Goal: Check status: Check status

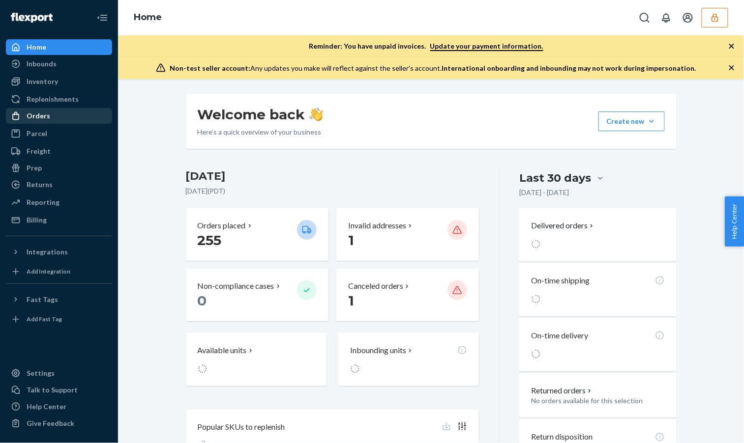
click at [47, 110] on div "Orders" at bounding box center [59, 116] width 104 height 14
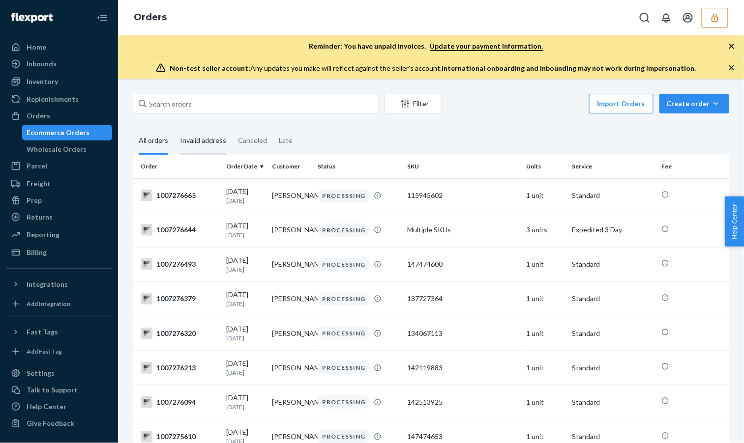
click at [221, 138] on div "Invalid address" at bounding box center [203, 141] width 46 height 27
click at [174, 128] on input "Invalid address" at bounding box center [174, 128] width 0 height 0
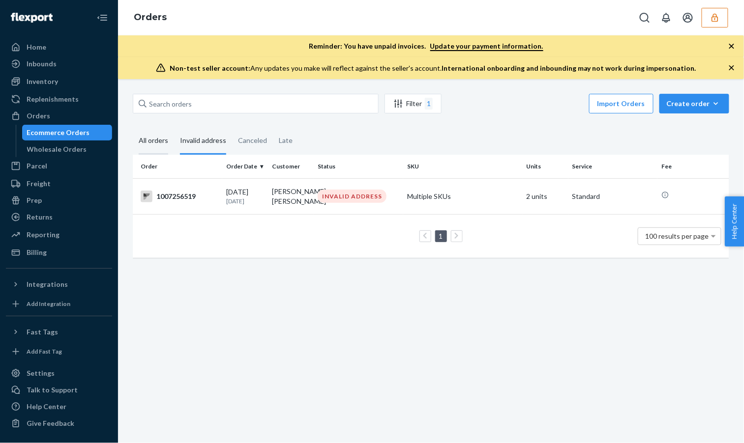
click at [155, 146] on div "All orders" at bounding box center [153, 141] width 29 height 27
click at [133, 128] on input "All orders" at bounding box center [133, 128] width 0 height 0
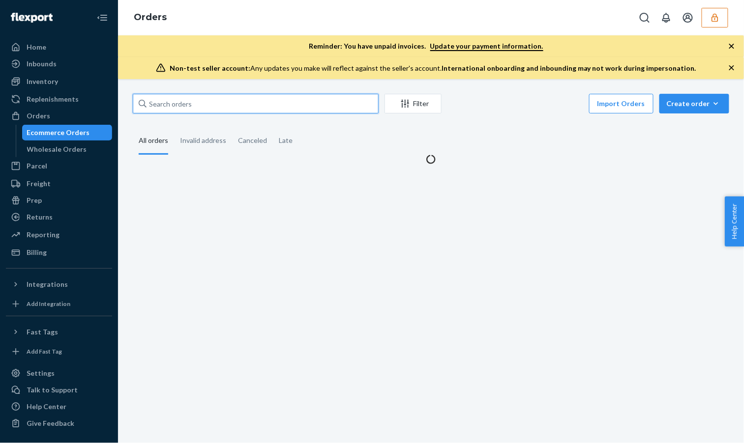
click at [195, 103] on input "text" at bounding box center [256, 104] width 246 height 20
paste input "86557869"
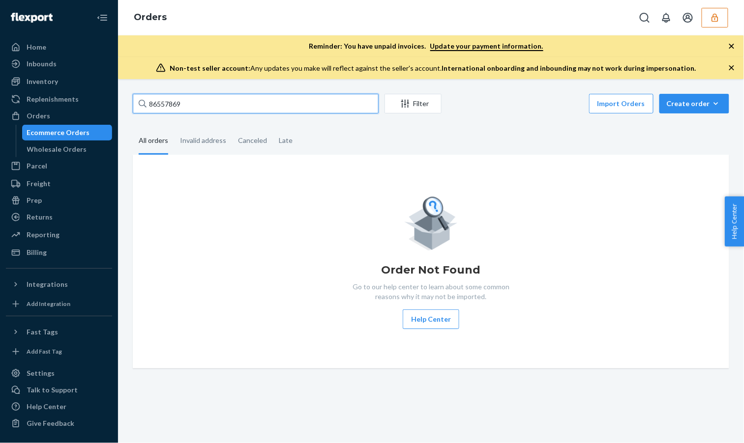
click at [212, 111] on input "86557869" at bounding box center [256, 104] width 246 height 20
paste input "1007189871"
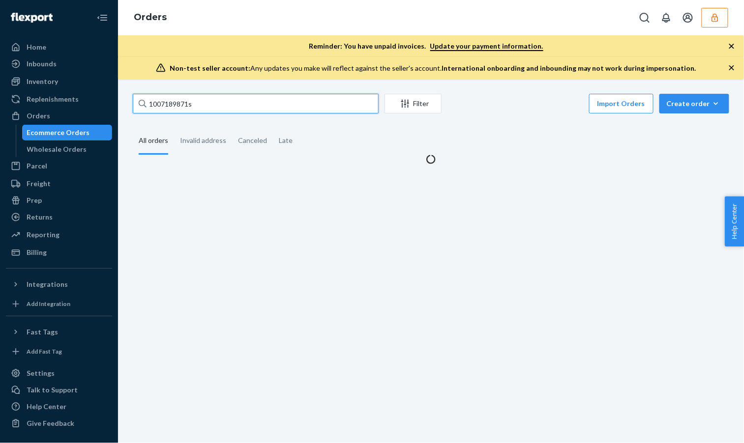
type input "1007189871s"
